Goal: Task Accomplishment & Management: Complete application form

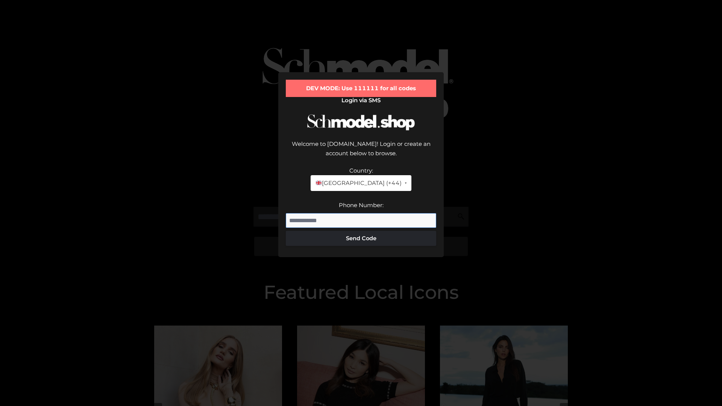
click at [361, 213] on input "Phone Number:" at bounding box center [361, 220] width 150 height 15
type input "**********"
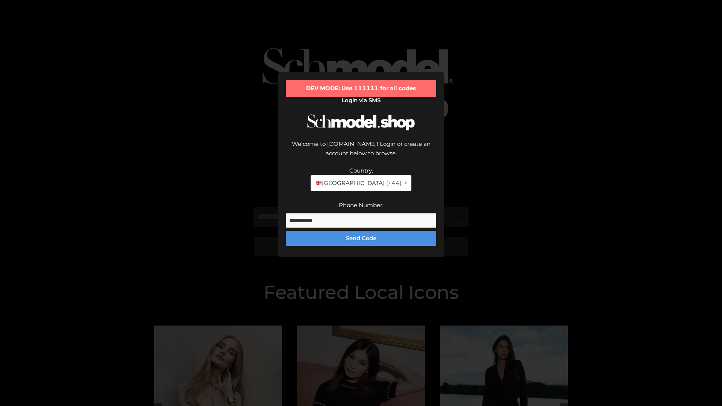
click at [361, 231] on button "Send Code" at bounding box center [361, 238] width 150 height 15
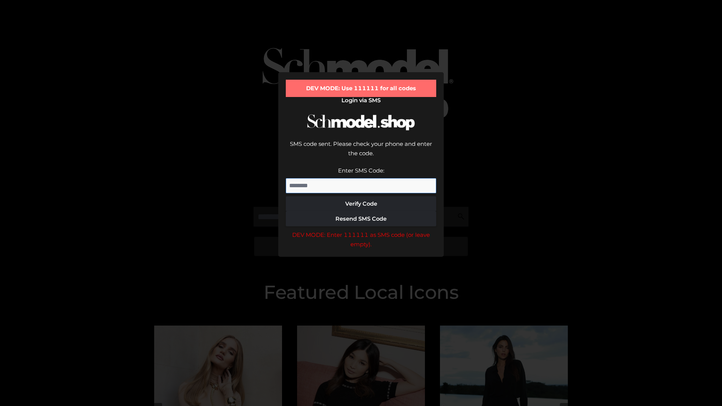
click at [361, 178] on input "Enter SMS Code:" at bounding box center [361, 185] width 150 height 15
type input "******"
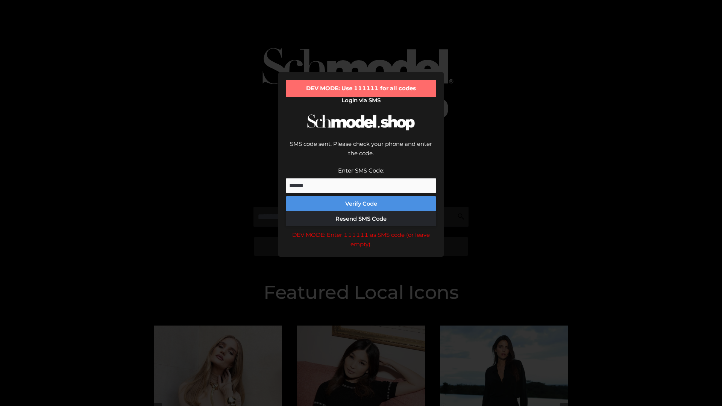
click at [361, 196] on button "Verify Code" at bounding box center [361, 203] width 150 height 15
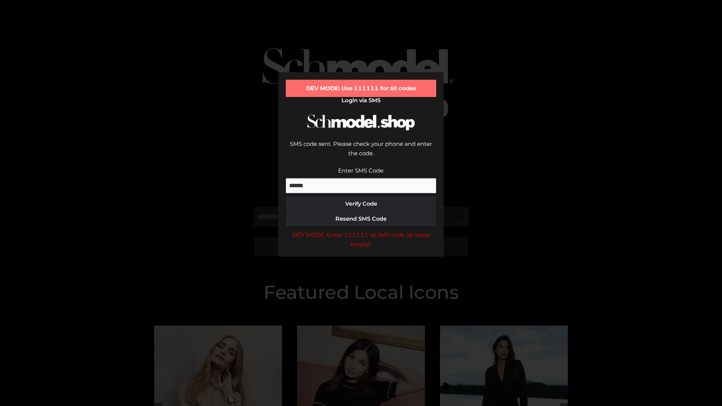
click at [361, 230] on div "DEV MODE: Enter 111111 as SMS code (or leave empty)." at bounding box center [361, 239] width 150 height 19
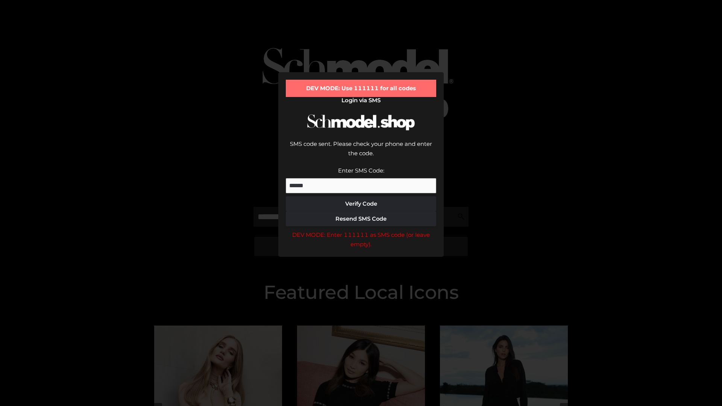
click at [361, 230] on div "DEV MODE: Enter 111111 as SMS code (or leave empty)." at bounding box center [361, 239] width 150 height 19
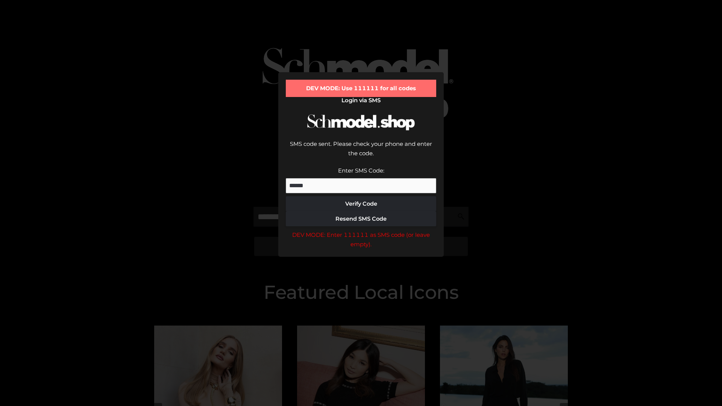
click at [361, 230] on div "DEV MODE: Enter 111111 as SMS code (or leave empty)." at bounding box center [361, 239] width 150 height 19
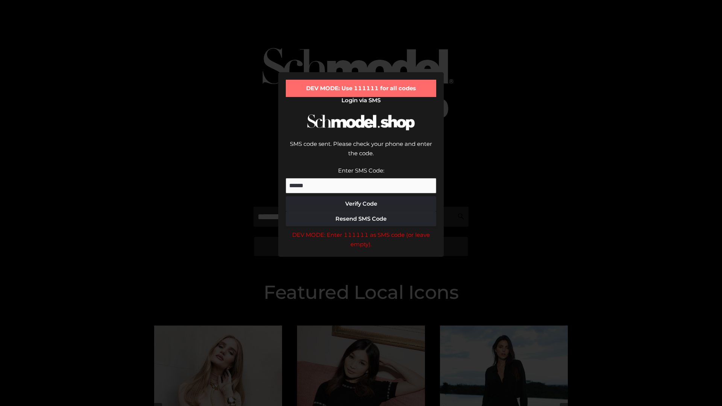
click at [361, 230] on div "DEV MODE: Enter 111111 as SMS code (or leave empty)." at bounding box center [361, 239] width 150 height 19
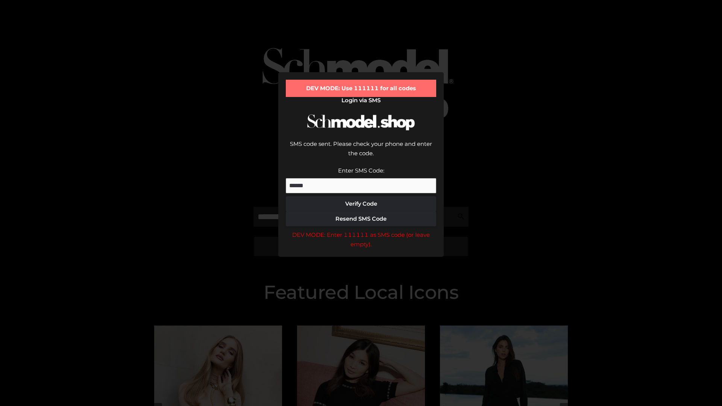
click at [361, 230] on div "DEV MODE: Enter 111111 as SMS code (or leave empty)." at bounding box center [361, 239] width 150 height 19
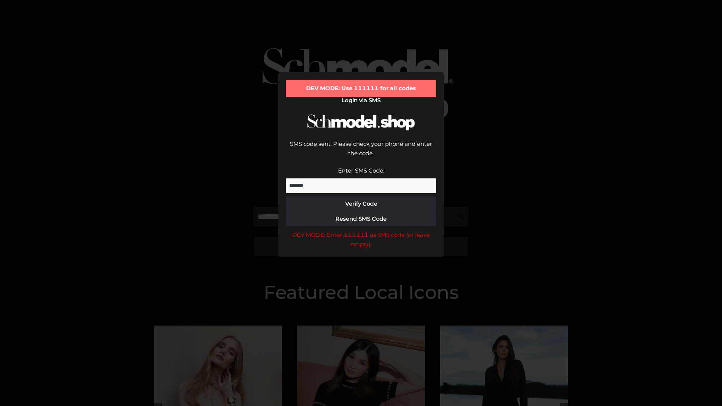
click at [361, 230] on div "DEV MODE: Enter 111111 as SMS code (or leave empty)." at bounding box center [361, 239] width 150 height 19
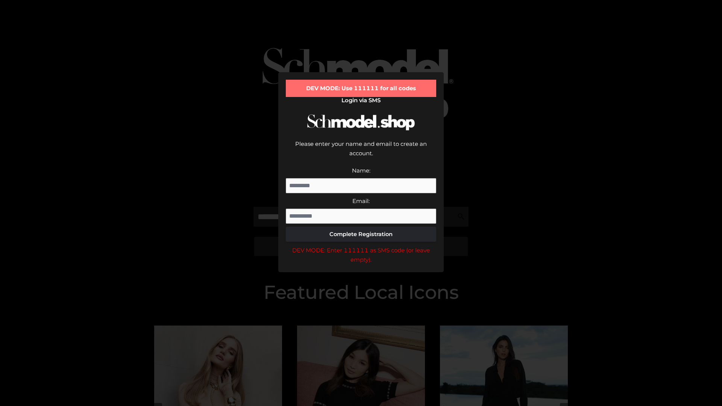
click at [361, 245] on div "DEV MODE: Enter 111111 as SMS code (or leave empty)." at bounding box center [361, 254] width 150 height 19
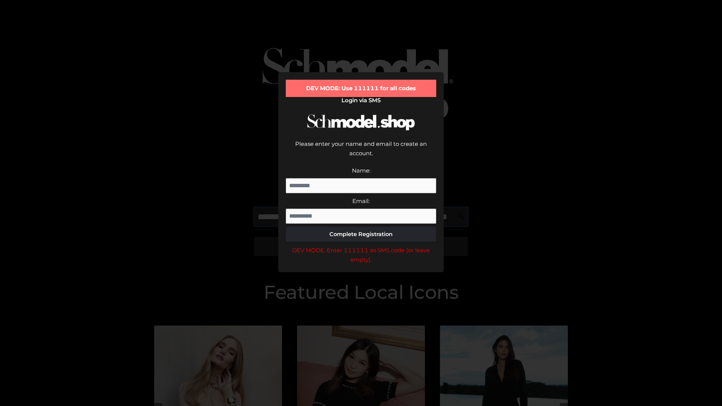
scroll to position [0, 55]
click at [361, 245] on div "DEV MODE: Enter 111111 as SMS code (or leave empty)." at bounding box center [361, 254] width 150 height 19
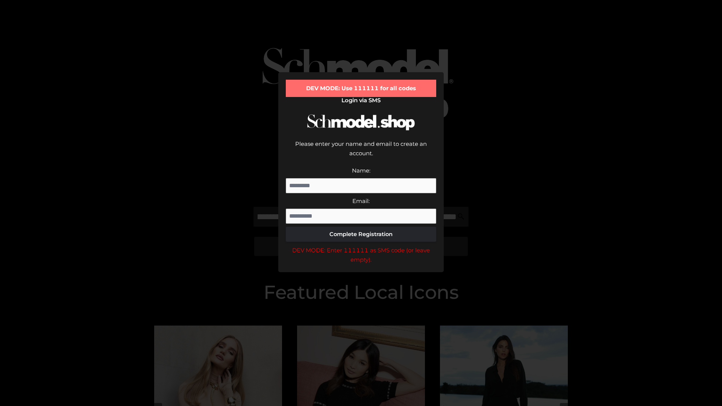
click at [361, 245] on div "DEV MODE: Enter 111111 as SMS code (or leave empty)." at bounding box center [361, 254] width 150 height 19
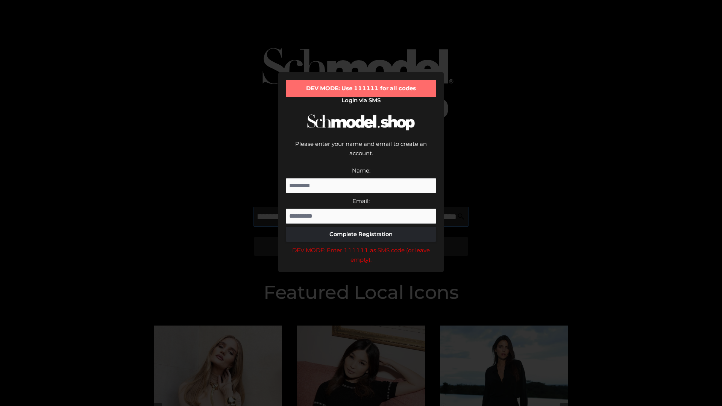
scroll to position [0, 100]
click at [361, 245] on div "DEV MODE: Enter 111111 as SMS code (or leave empty)." at bounding box center [361, 254] width 150 height 19
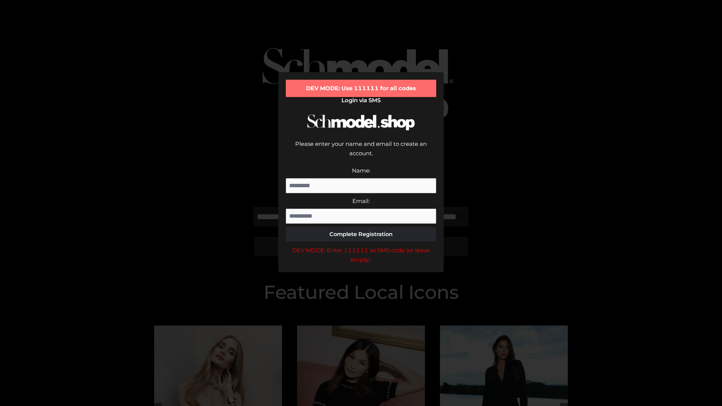
click at [361, 245] on div "DEV MODE: Enter 111111 as SMS code (or leave empty)." at bounding box center [361, 254] width 150 height 19
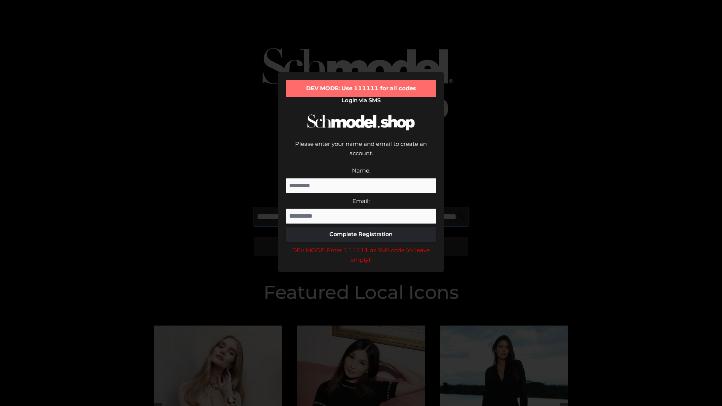
scroll to position [0, 147]
click at [361, 245] on div "DEV MODE: Enter 111111 as SMS code (or leave empty)." at bounding box center [361, 254] width 150 height 19
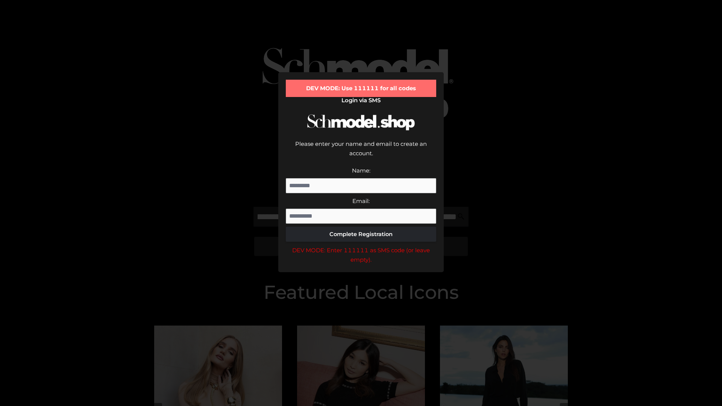
click at [361, 245] on div "DEV MODE: Enter 111111 as SMS code (or leave empty)." at bounding box center [361, 254] width 150 height 19
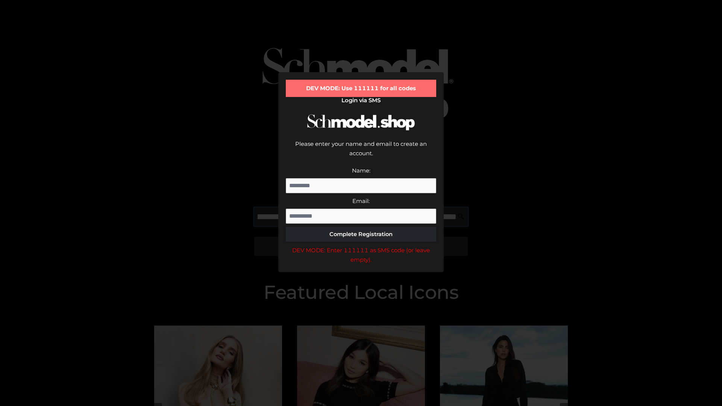
scroll to position [0, 191]
click at [361, 245] on div "DEV MODE: Enter 111111 as SMS code (or leave empty)." at bounding box center [361, 254] width 150 height 19
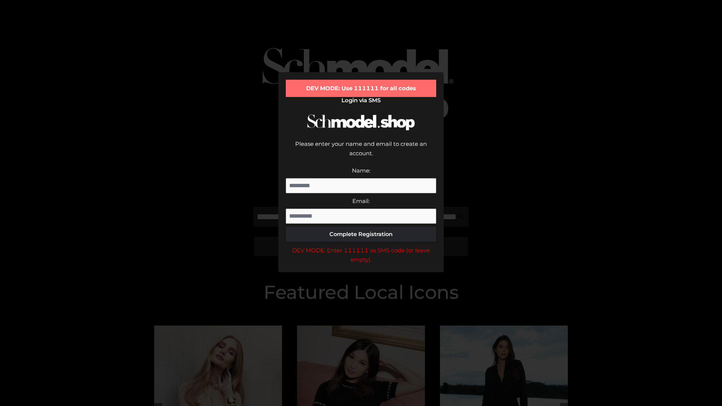
click at [361, 245] on div "DEV MODE: Enter 111111 as SMS code (or leave empty)." at bounding box center [361, 254] width 150 height 19
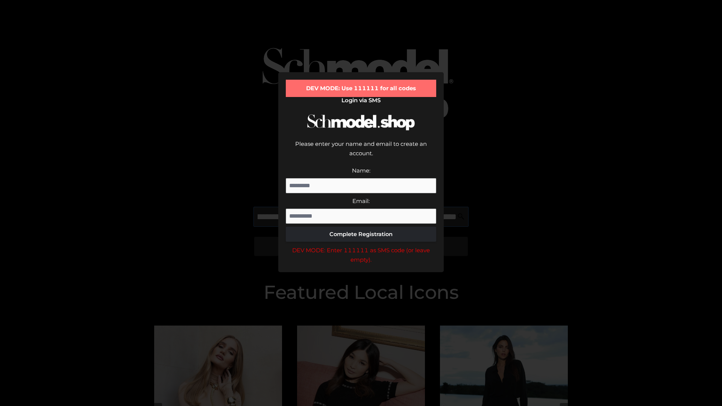
scroll to position [0, 236]
click at [361, 245] on div "DEV MODE: Enter 111111 as SMS code (or leave empty)." at bounding box center [361, 254] width 150 height 19
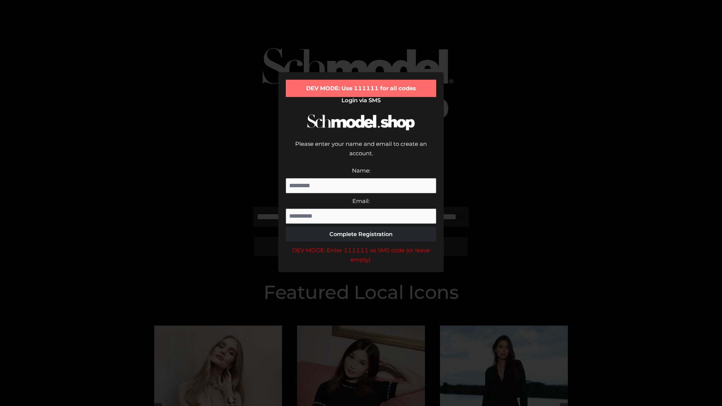
click at [361, 245] on div "DEV MODE: Enter 111111 as SMS code (or leave empty)." at bounding box center [361, 254] width 150 height 19
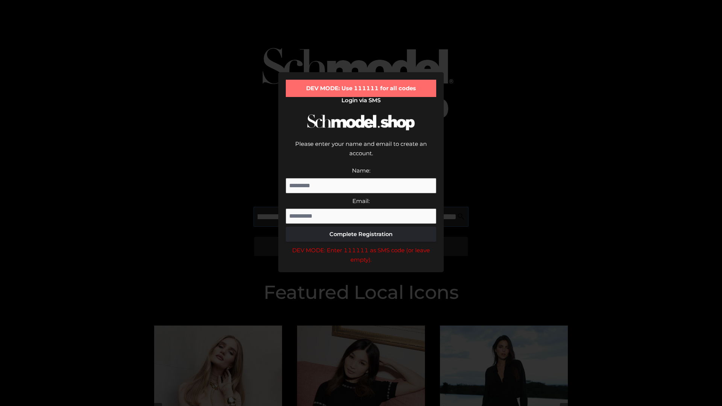
scroll to position [0, 283]
click at [361, 245] on div "DEV MODE: Enter 111111 as SMS code (or leave empty)." at bounding box center [361, 254] width 150 height 19
type input "**********"
click at [361, 245] on div "DEV MODE: Enter 111111 as SMS code (or leave empty)." at bounding box center [361, 254] width 150 height 19
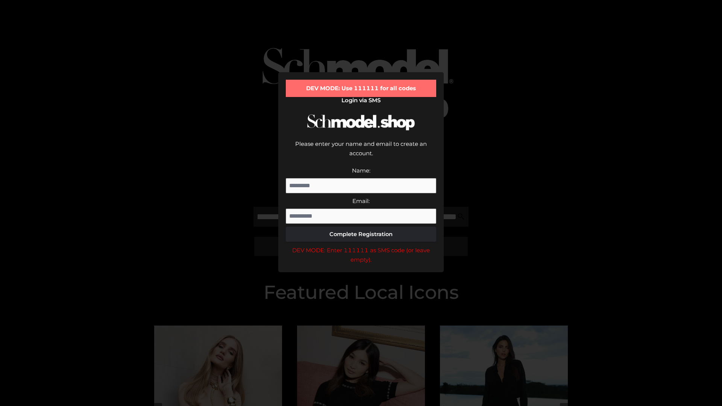
scroll to position [0, 0]
